Goal: Transaction & Acquisition: Book appointment/travel/reservation

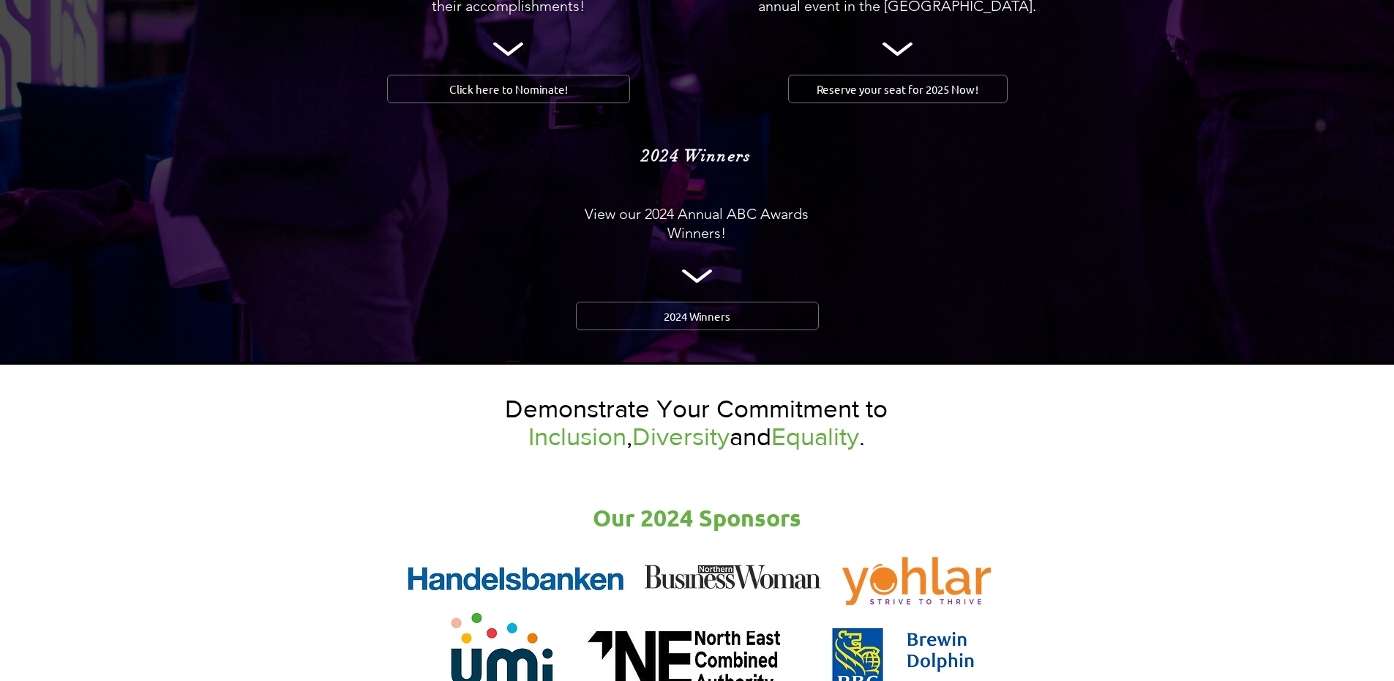
scroll to position [1610, 0]
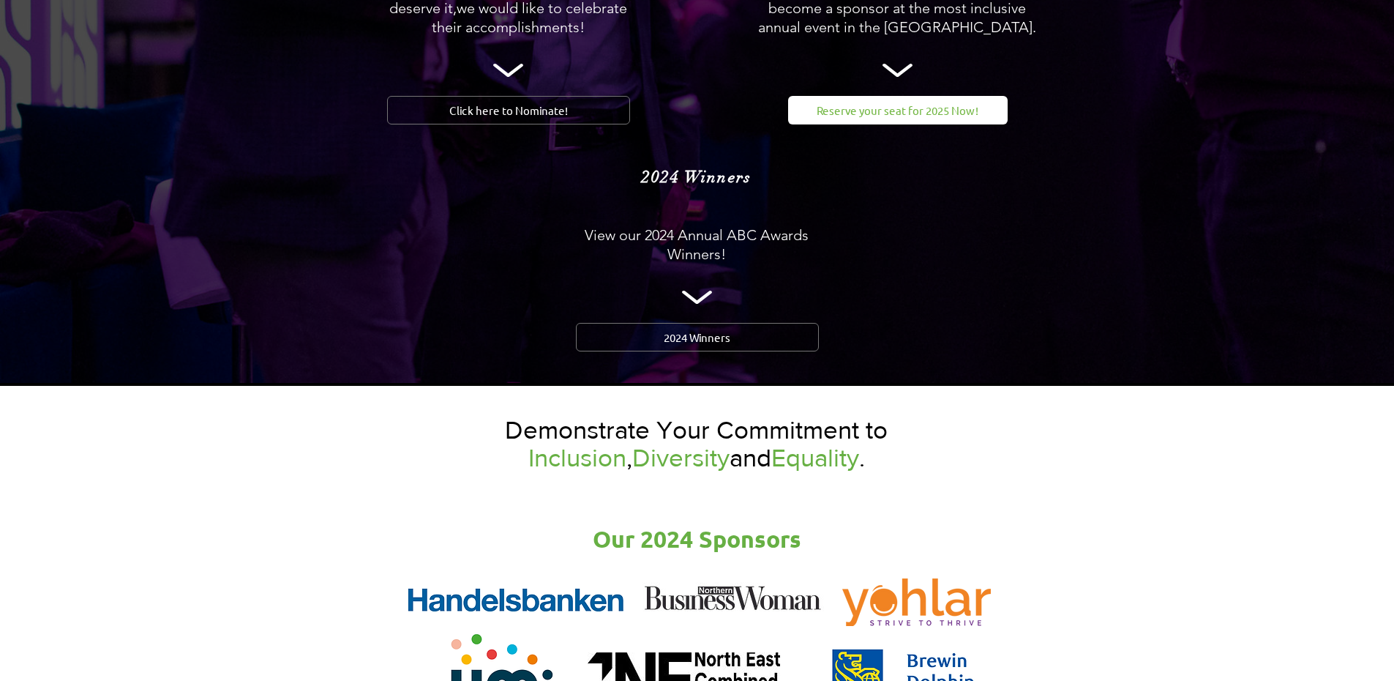
click at [867, 96] on link "Reserve your seat for 2025 Now!" at bounding box center [898, 110] width 220 height 29
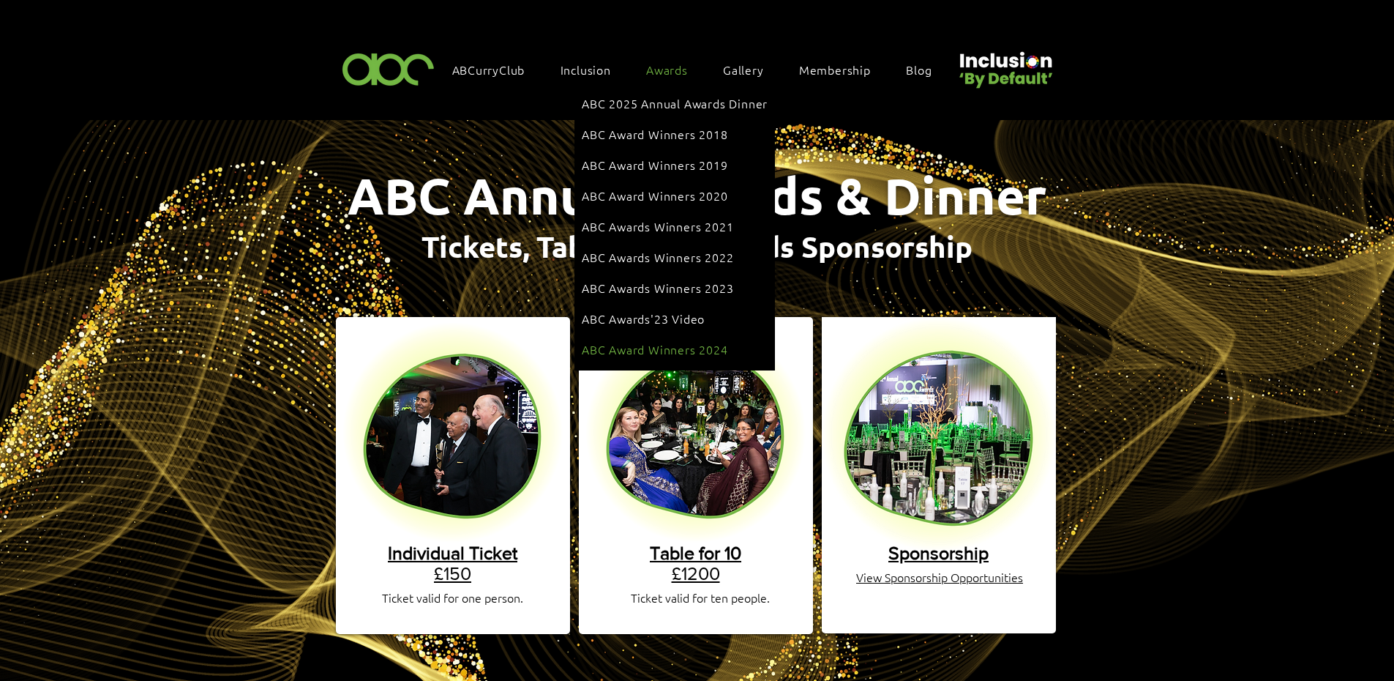
click at [697, 341] on span "ABC Award Winners 2024" at bounding box center [655, 349] width 146 height 16
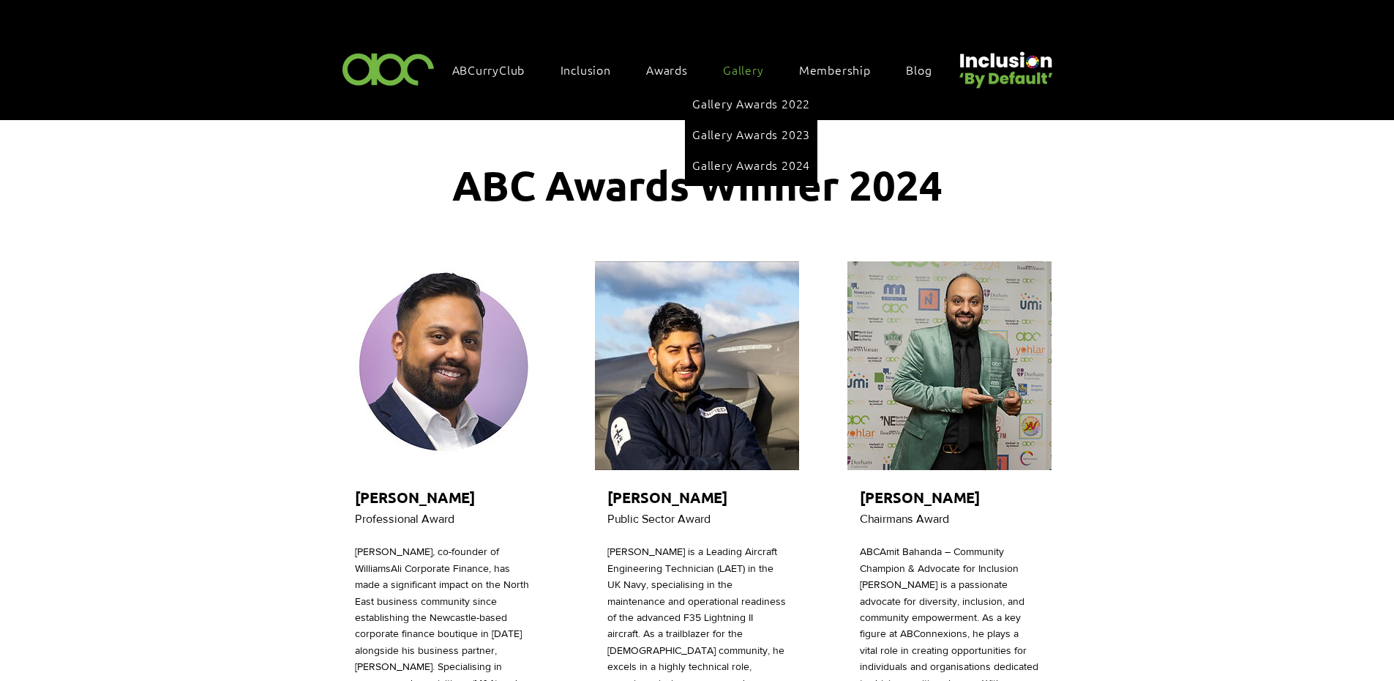
click at [744, 77] on link "Gallery" at bounding box center [751, 69] width 70 height 31
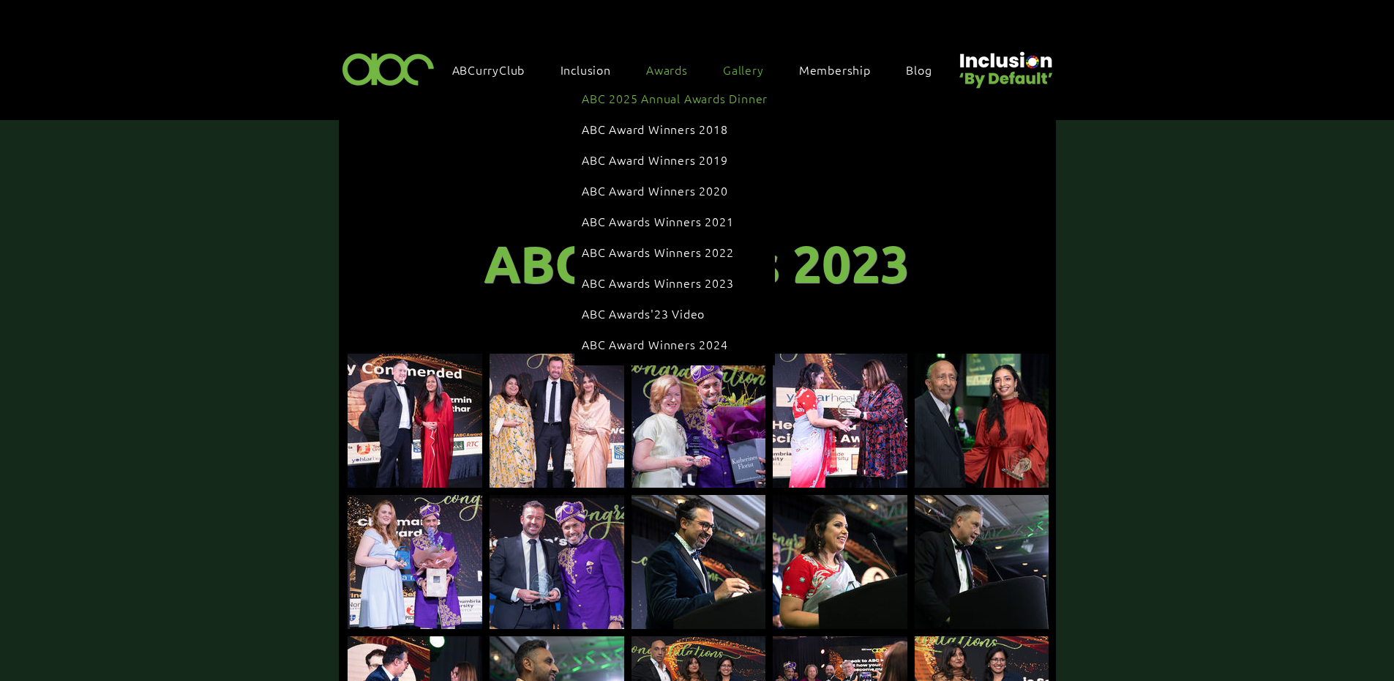
click at [688, 102] on span "ABC 2025 Annual Awards Dinner" at bounding box center [675, 98] width 186 height 16
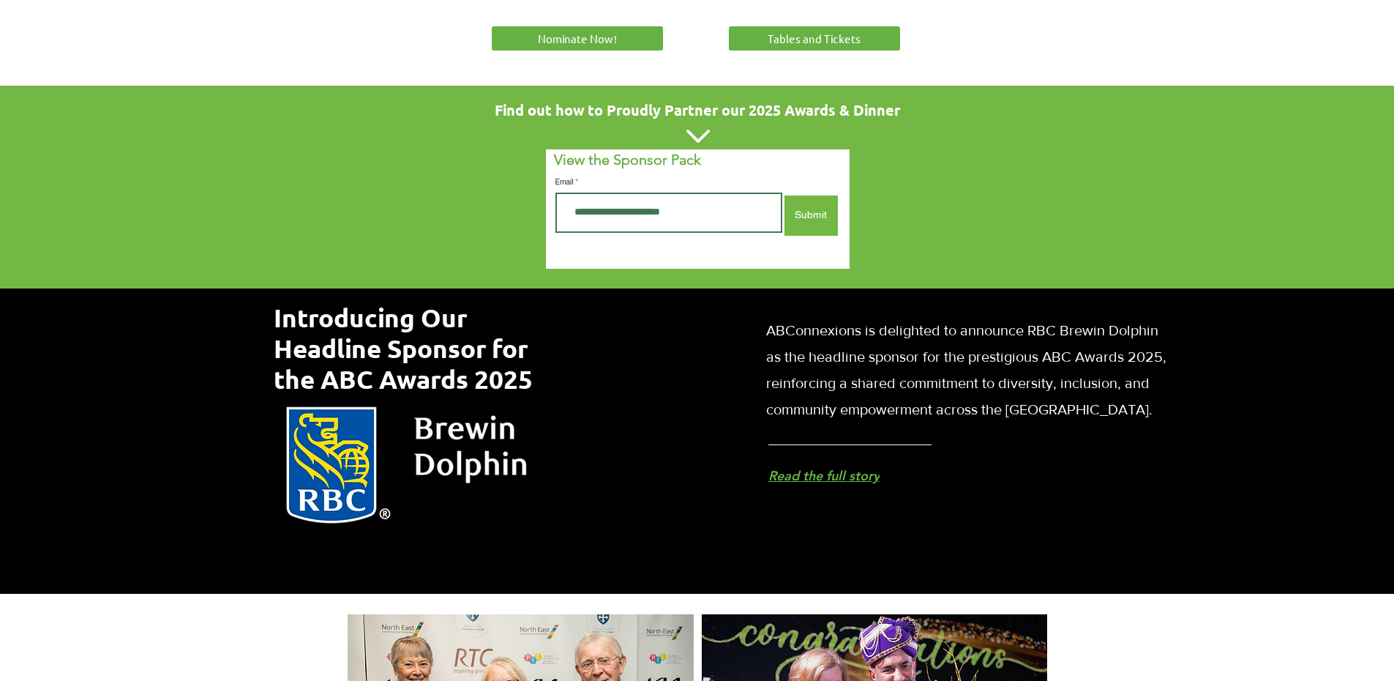
scroll to position [512, 0]
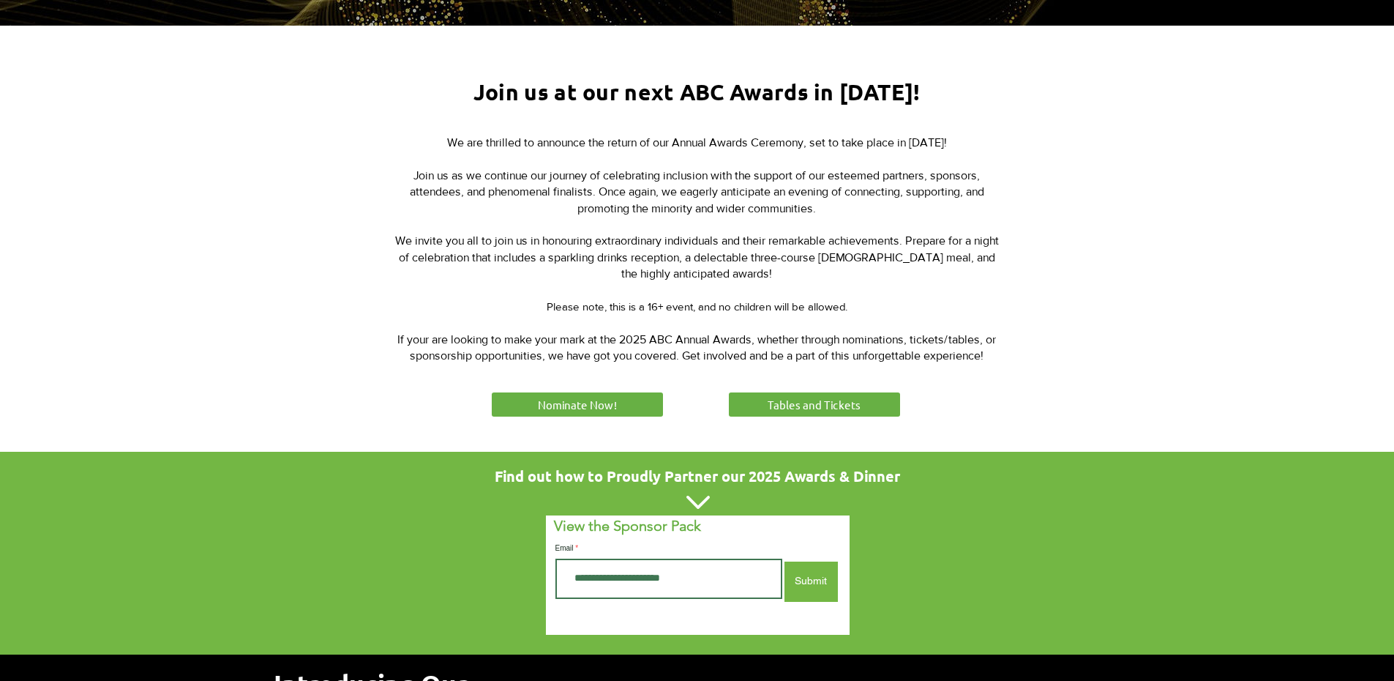
drag, startPoint x: 886, startPoint y: 379, endPoint x: 870, endPoint y: 385, distance: 17.1
click at [885, 380] on div at bounding box center [697, 239] width 1394 height 426
click at [863, 399] on link "Tables and Tickets" at bounding box center [815, 404] width 176 height 29
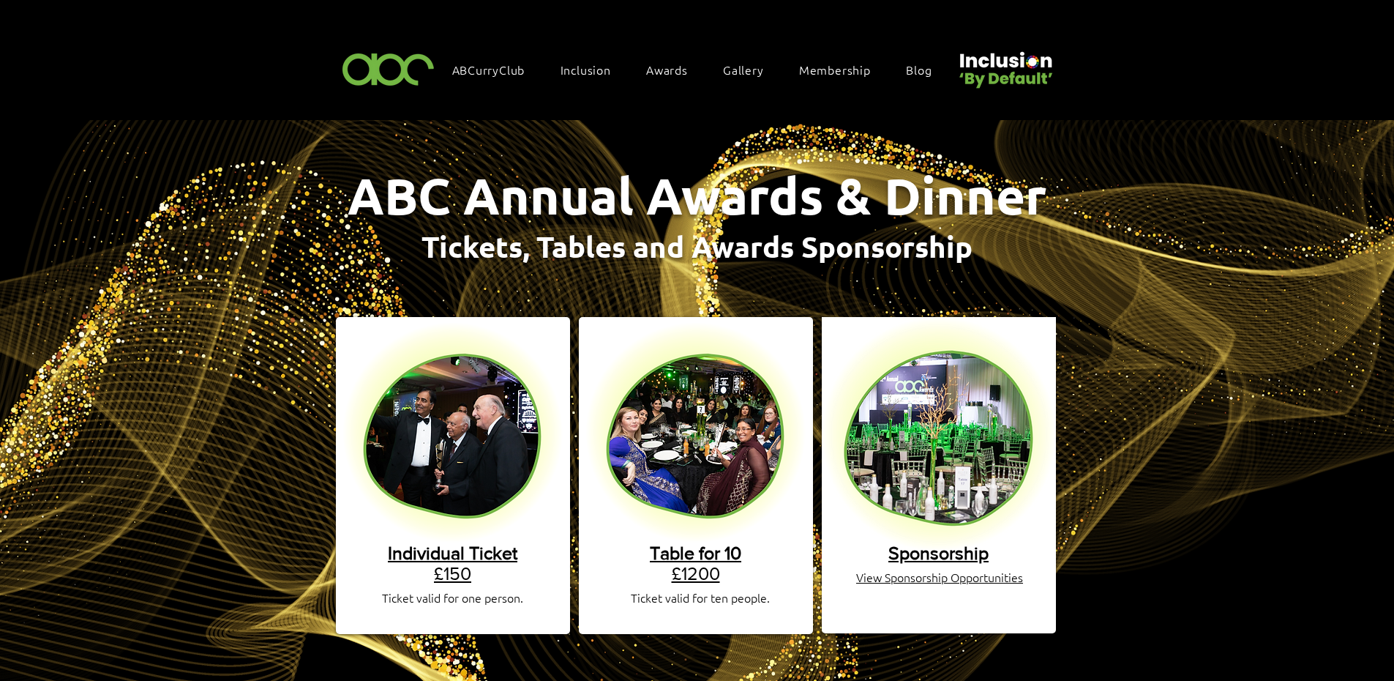
click at [708, 542] on span "Table for 10" at bounding box center [695, 552] width 91 height 20
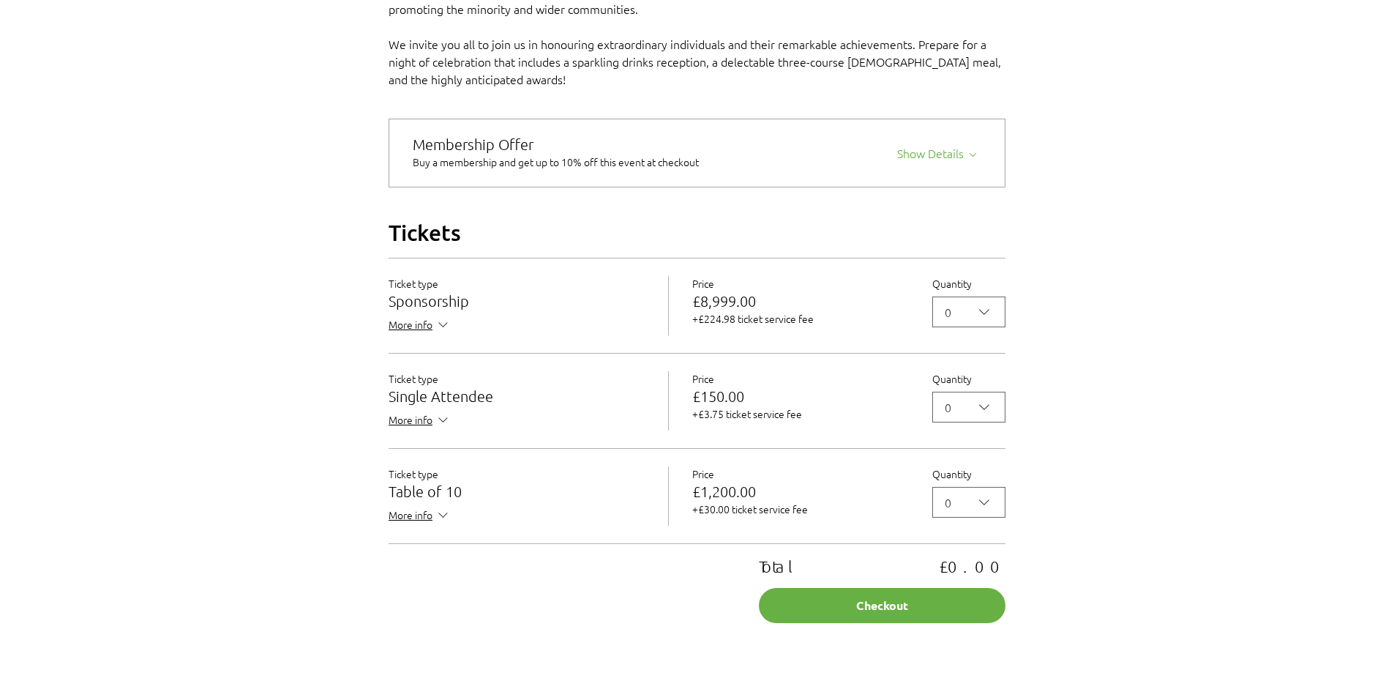
scroll to position [1171, 0]
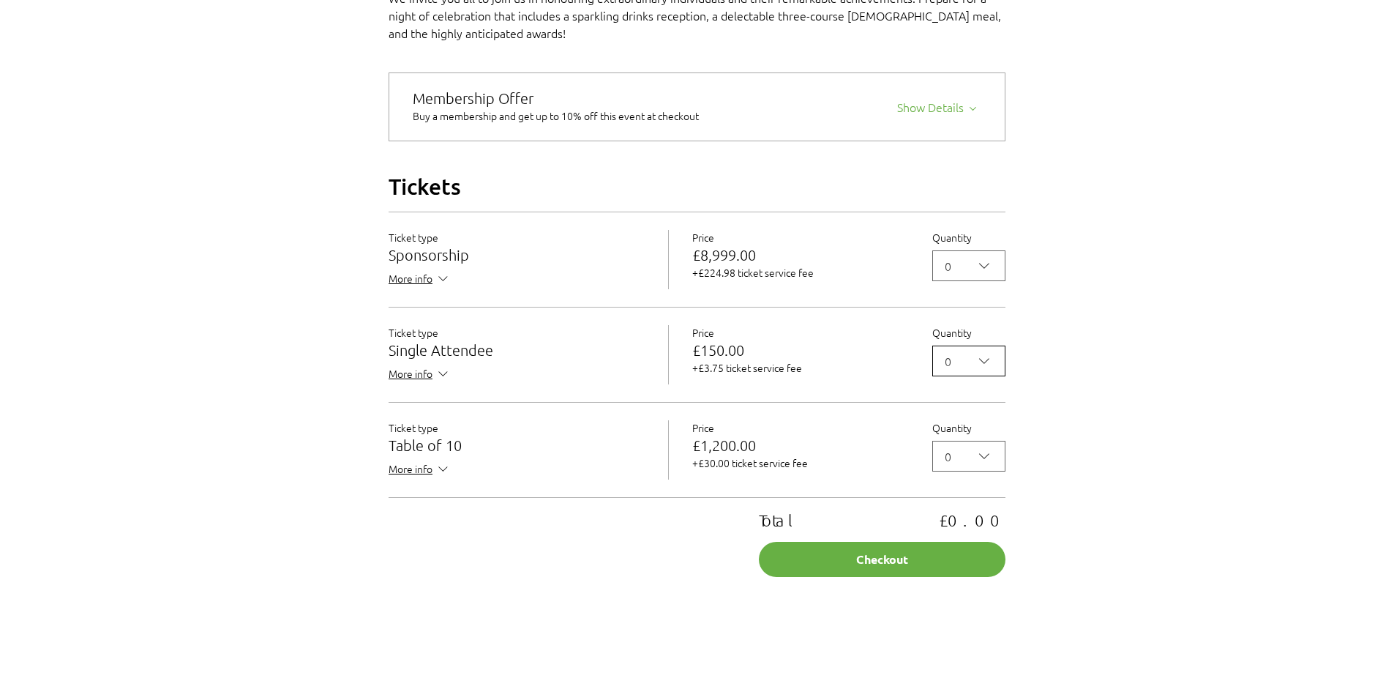
click at [992, 370] on icon "2025 Annual ABC Awards Dinner" at bounding box center [984, 361] width 18 height 18
click at [959, 468] on span "2" at bounding box center [969, 459] width 54 height 18
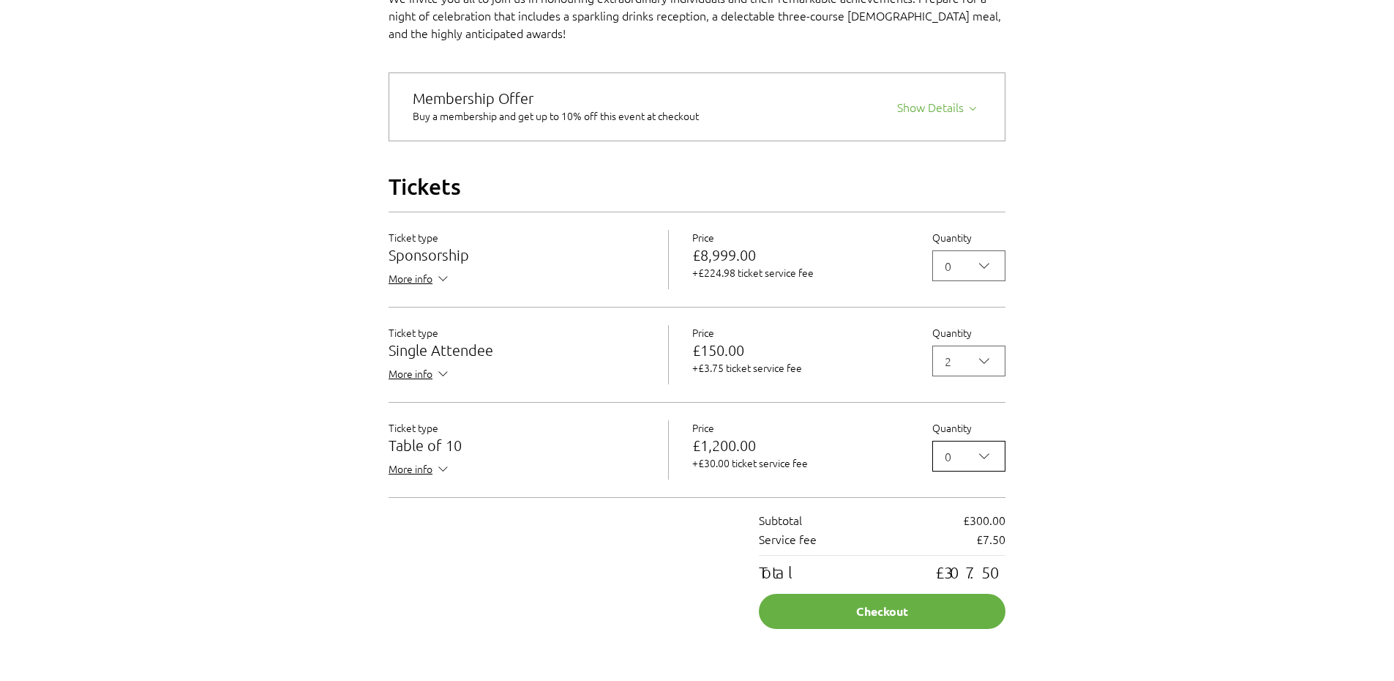
click at [966, 465] on span "0" at bounding box center [959, 456] width 28 height 18
click at [961, 293] on span "1" at bounding box center [969, 285] width 54 height 18
click at [889, 627] on button "Checkout" at bounding box center [882, 610] width 247 height 35
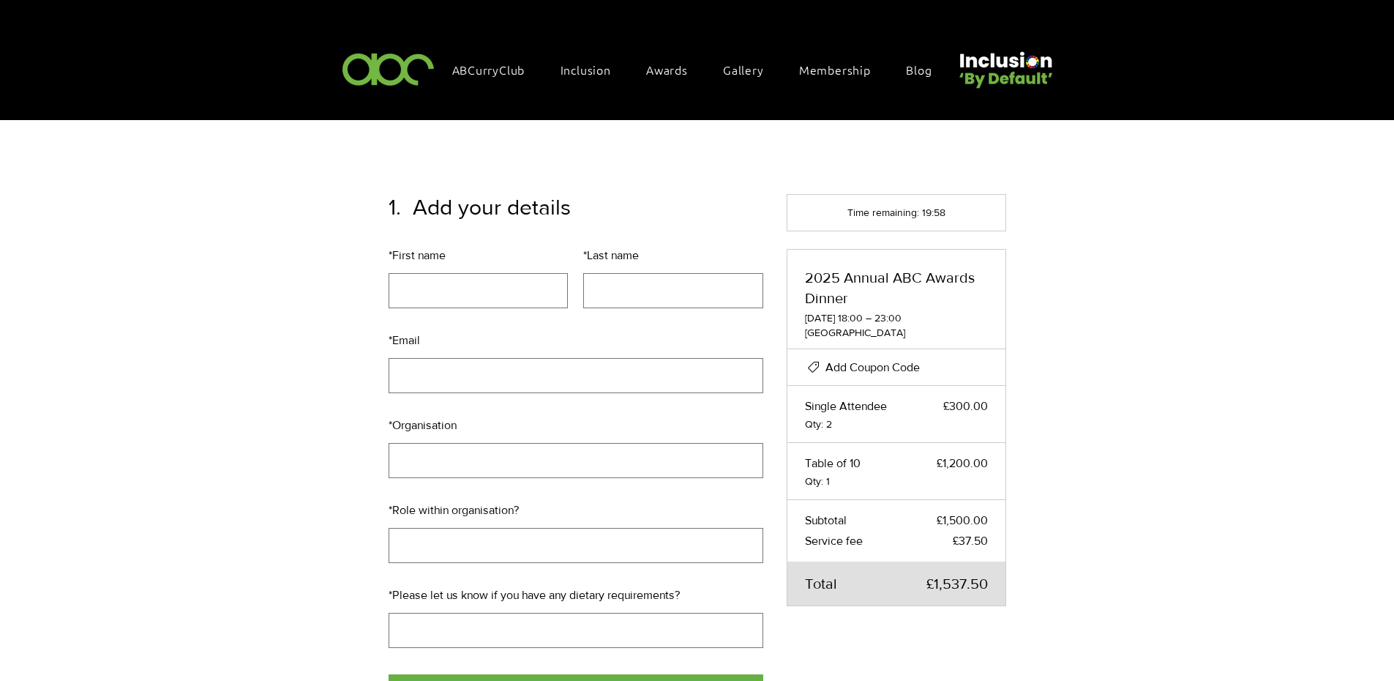
click at [860, 364] on span "Add Coupon Code" at bounding box center [872, 367] width 94 height 12
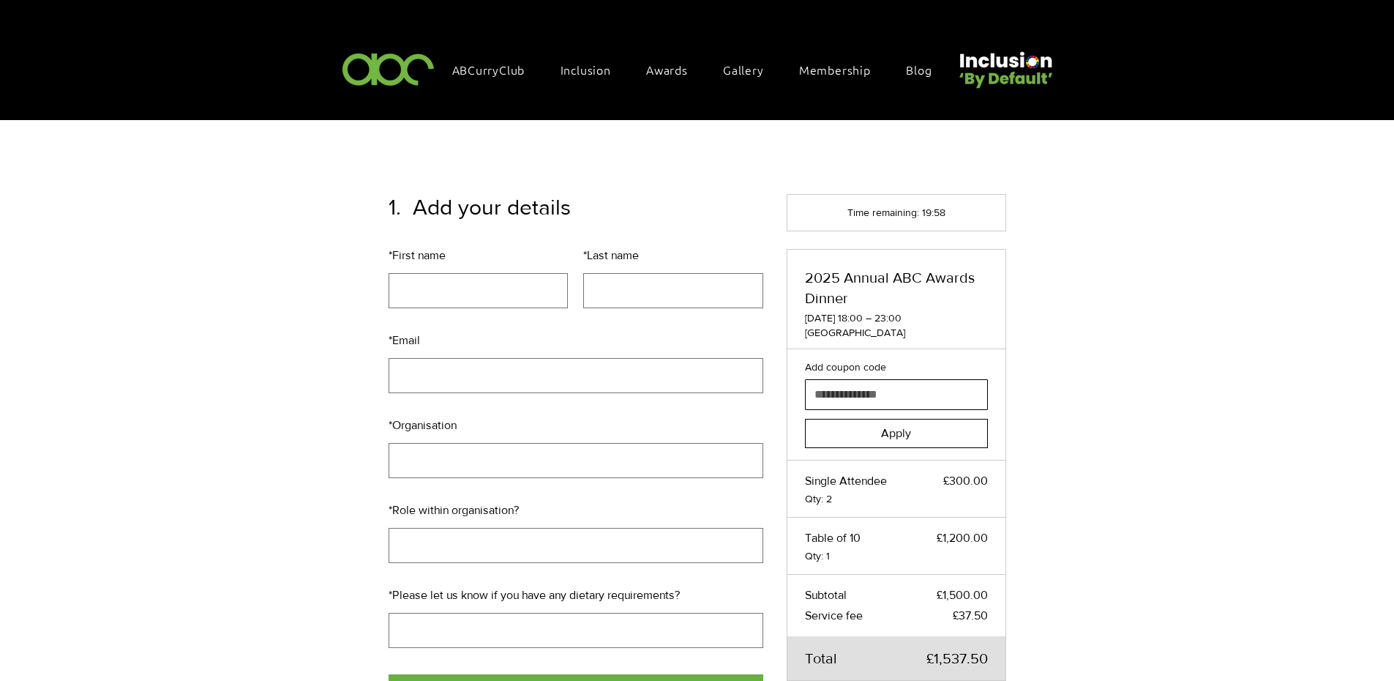
click at [855, 394] on input "Add coupon code" at bounding box center [892, 394] width 173 height 29
paste input "*******"
type input "*******"
click at [878, 433] on button "Apply" at bounding box center [896, 433] width 183 height 29
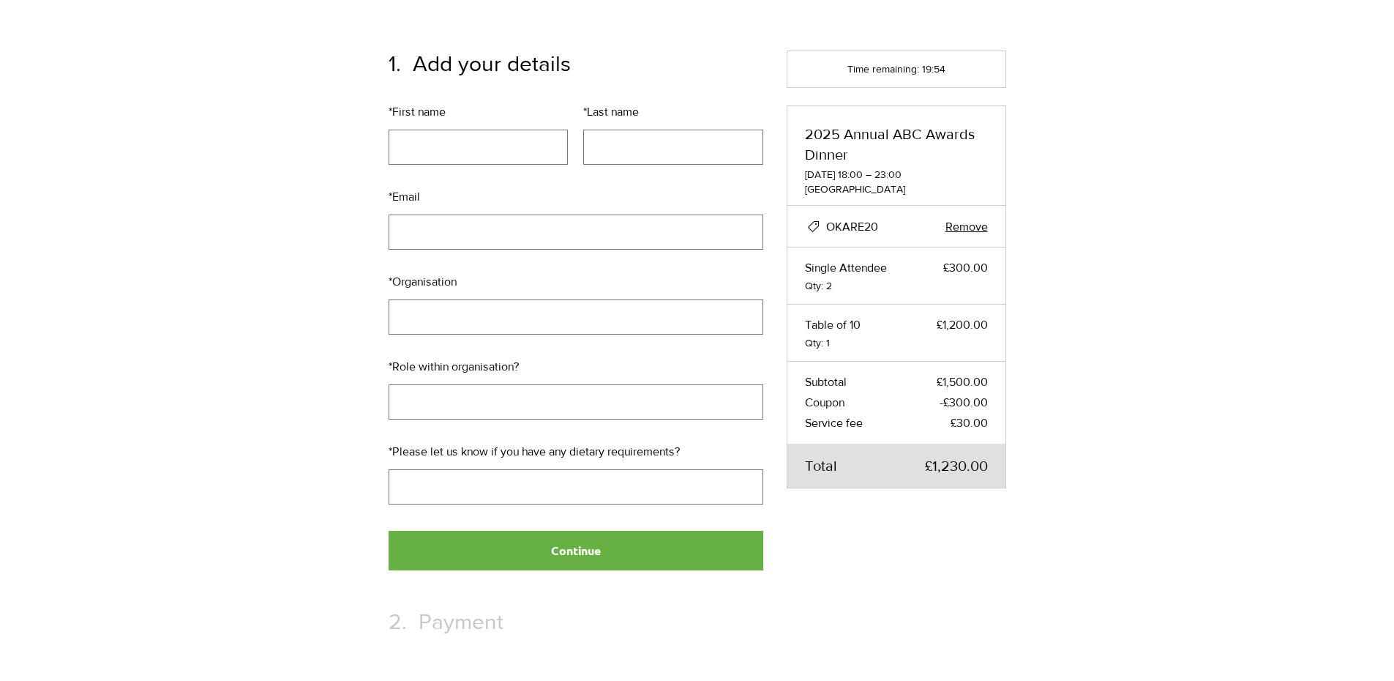
scroll to position [146, 0]
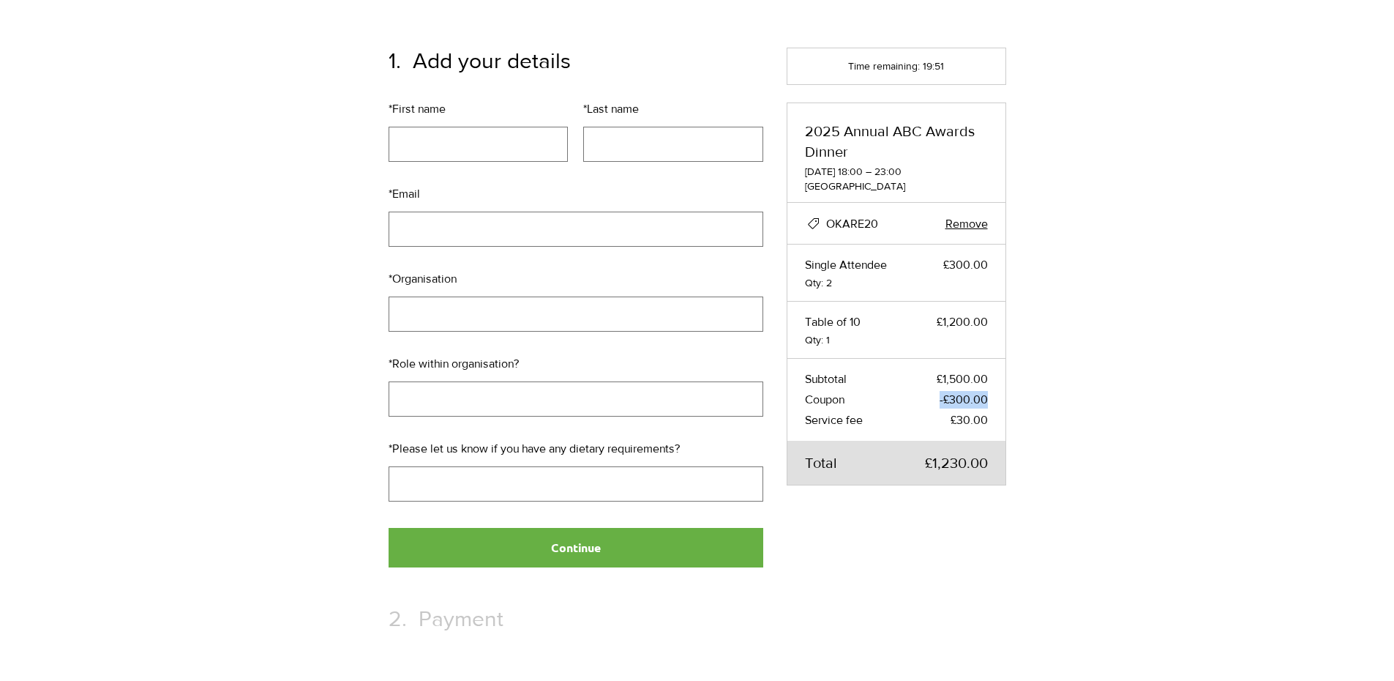
drag, startPoint x: 936, startPoint y: 391, endPoint x: 1000, endPoint y: 391, distance: 63.7
click at [1000, 391] on div "Subtotal £1,500.00 Coupon -£300.00 Service fee £30.00" at bounding box center [896, 400] width 218 height 82
drag, startPoint x: 990, startPoint y: 265, endPoint x: 913, endPoint y: 251, distance: 78.8
click at [913, 251] on div "Single Attendee £300.00 Qty: 2" at bounding box center [896, 272] width 218 height 57
click at [987, 465] on span "£1,230.00" at bounding box center [956, 462] width 63 height 20
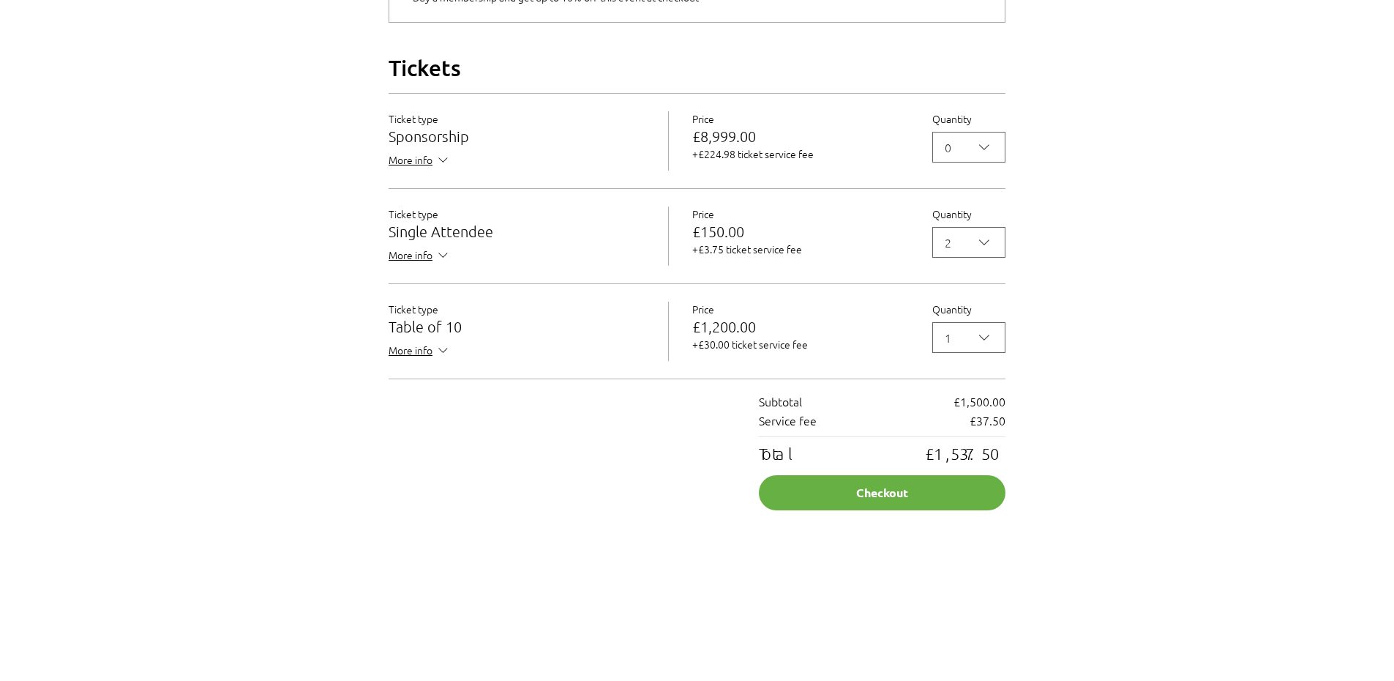
scroll to position [1317, 0]
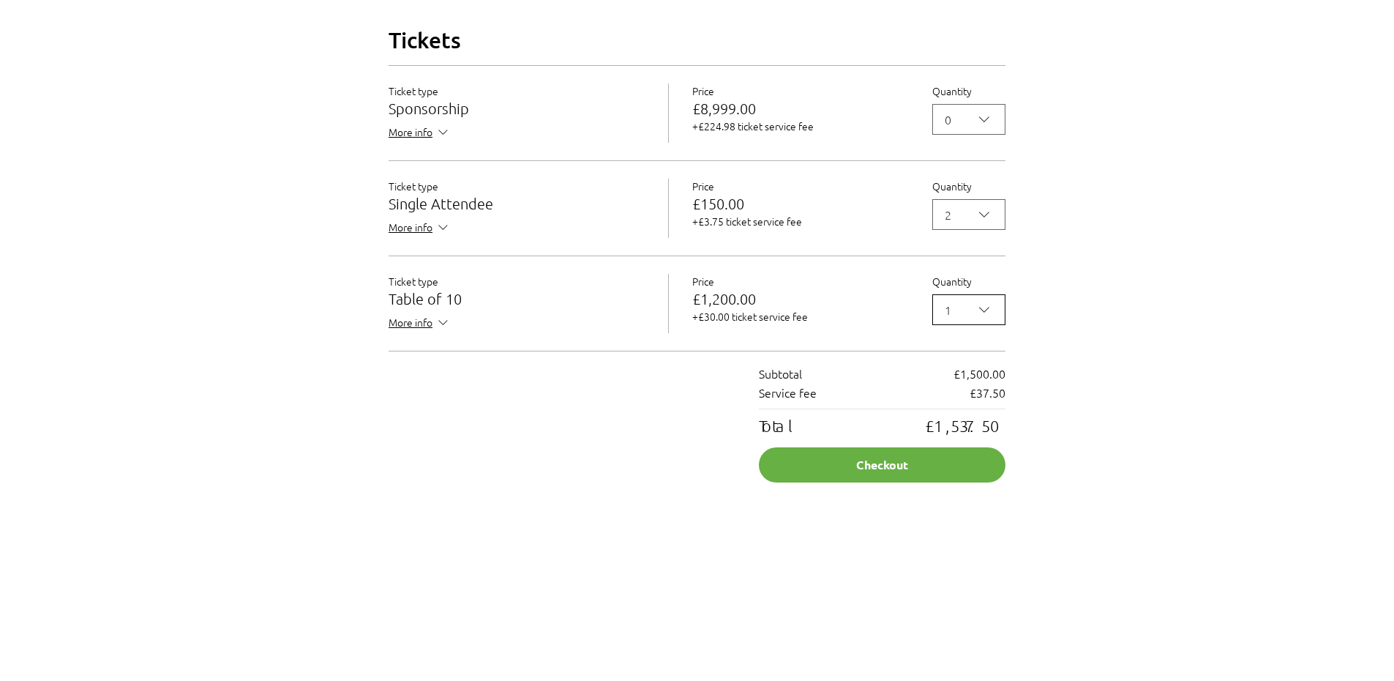
click at [991, 318] on icon "2025 Annual ABC Awards Dinner" at bounding box center [984, 310] width 18 height 18
click at [960, 358] on span "0" at bounding box center [969, 349] width 54 height 18
click at [995, 230] on button "2" at bounding box center [968, 214] width 73 height 31
click at [952, 380] on span "4" at bounding box center [969, 371] width 54 height 18
click at [929, 482] on button "Checkout" at bounding box center [882, 464] width 247 height 35
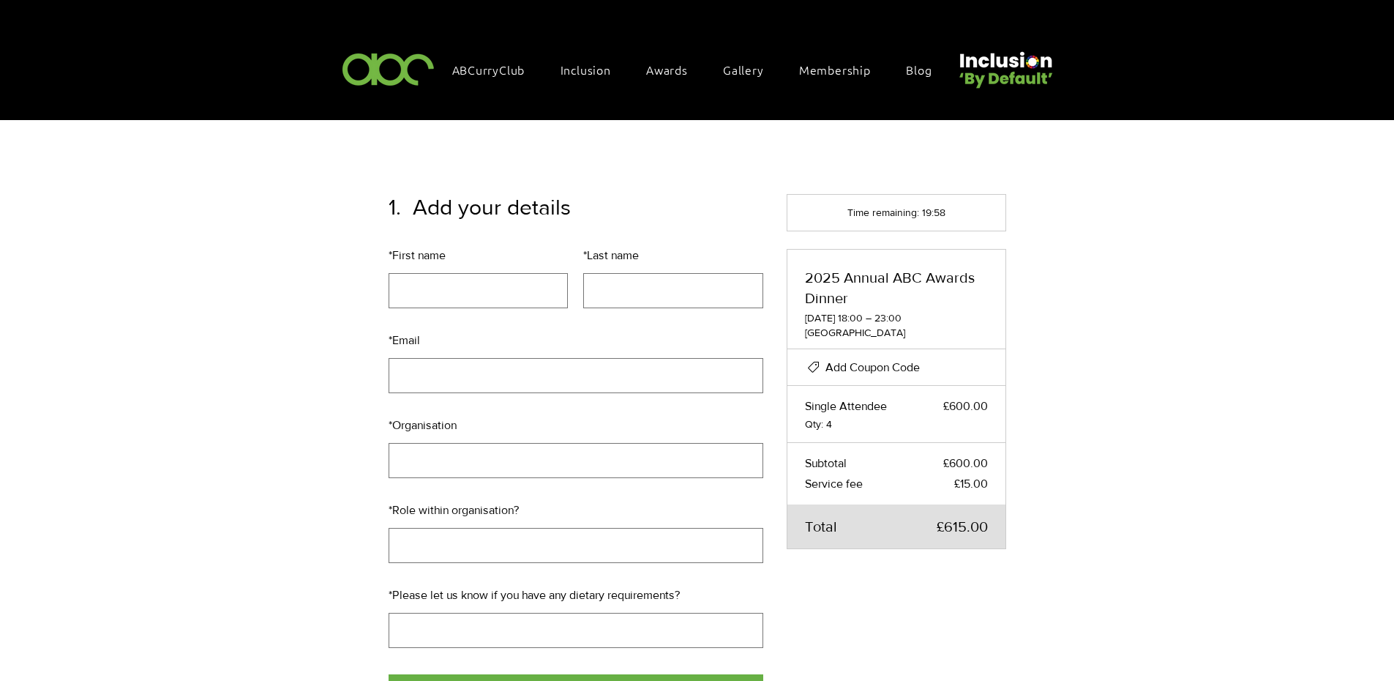
click at [872, 364] on span "Add Coupon Code" at bounding box center [872, 367] width 94 height 12
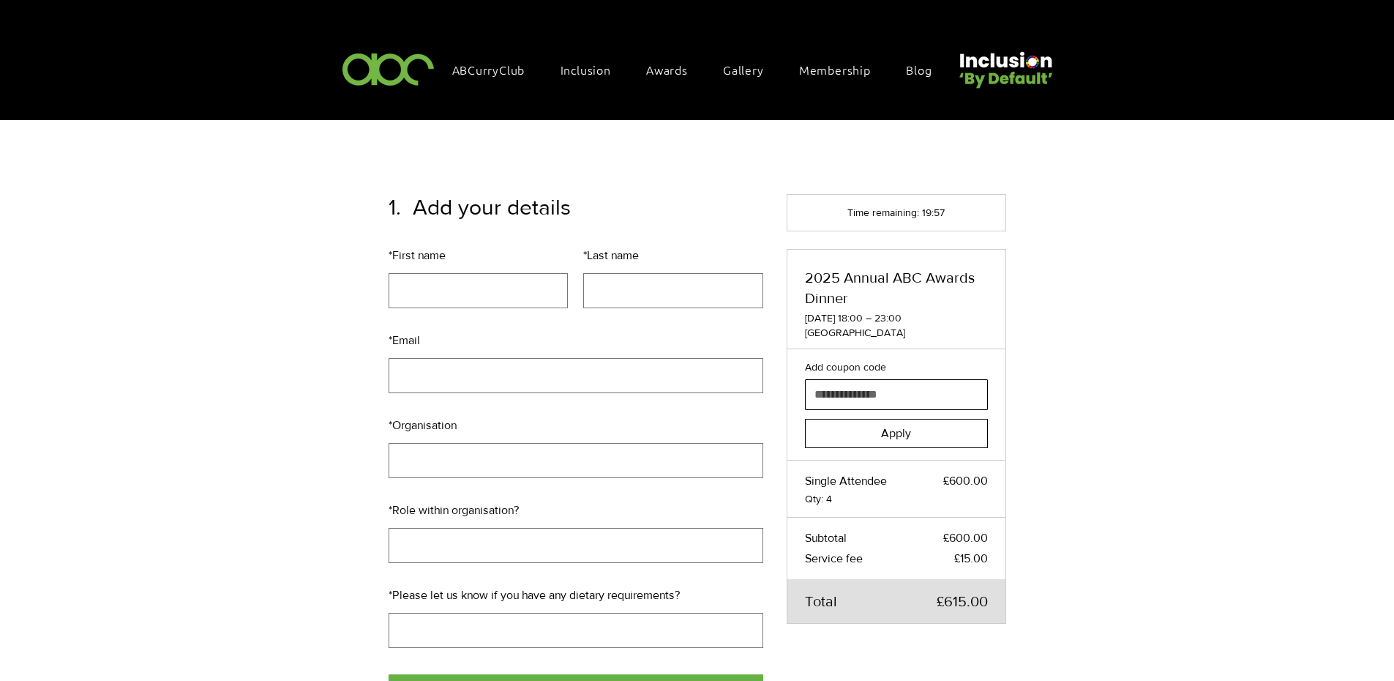
click at [861, 398] on input "Add coupon code" at bounding box center [892, 394] width 173 height 29
paste input "*******"
type input "*******"
click at [894, 427] on span "Apply" at bounding box center [896, 433] width 30 height 12
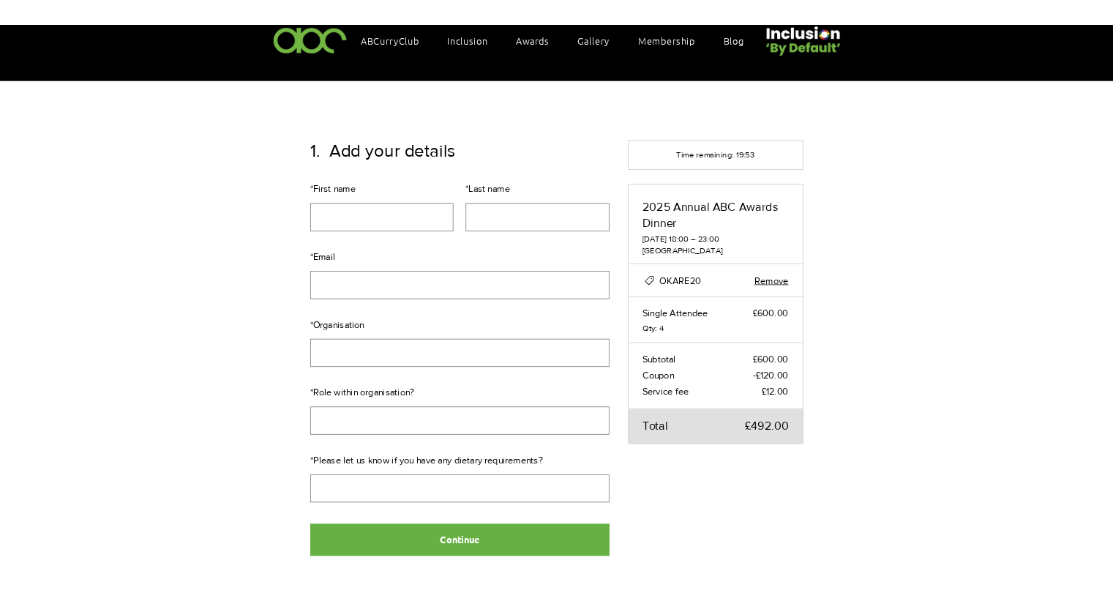
scroll to position [73, 0]
